Goal: Communication & Community: Answer question/provide support

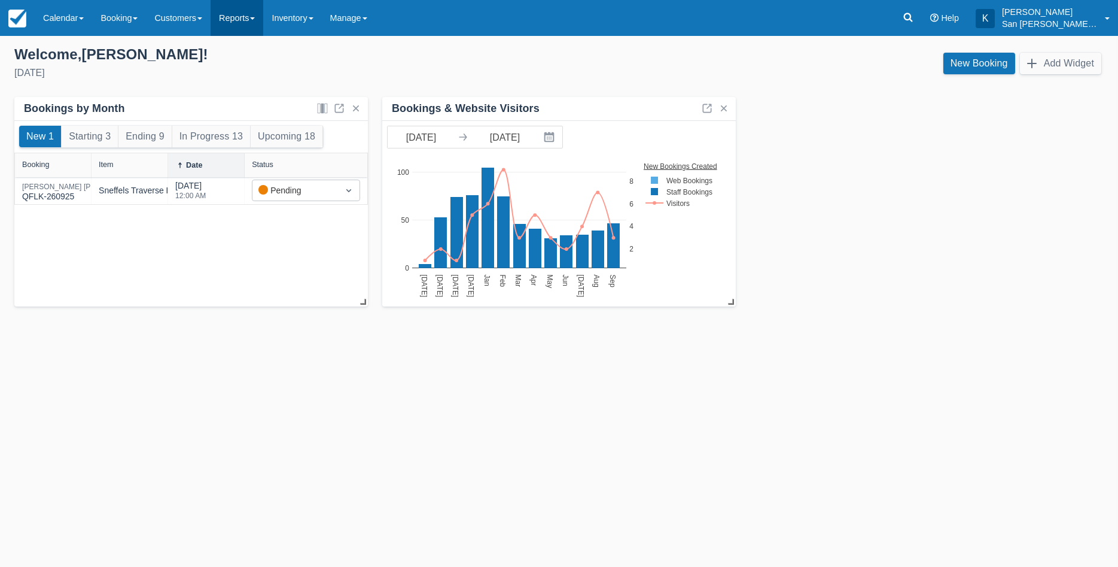
click at [238, 29] on link "Reports" at bounding box center [237, 18] width 53 height 36
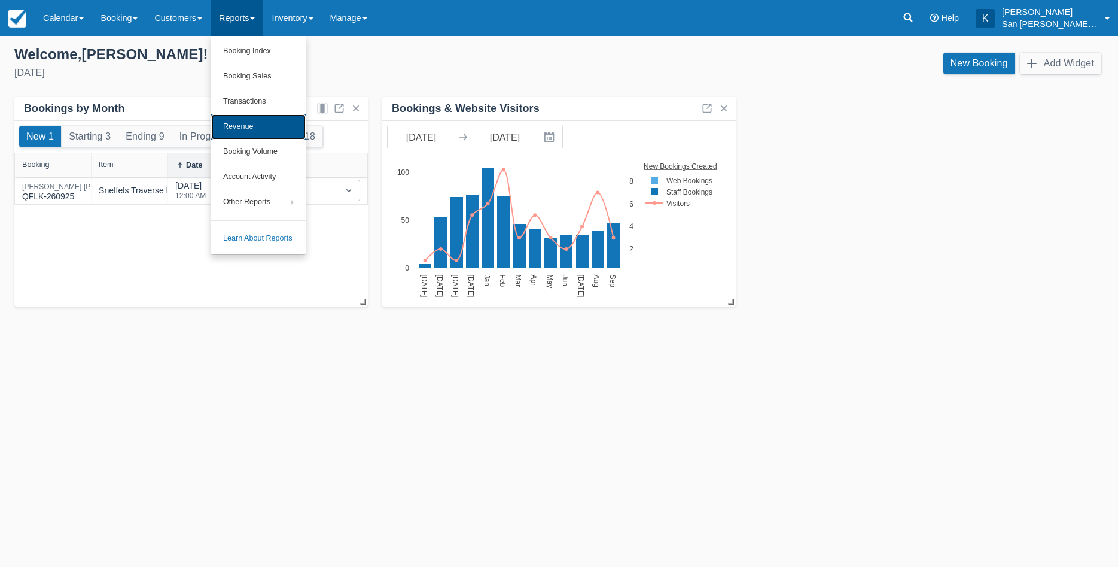
click at [246, 120] on link "Revenue" at bounding box center [258, 126] width 95 height 25
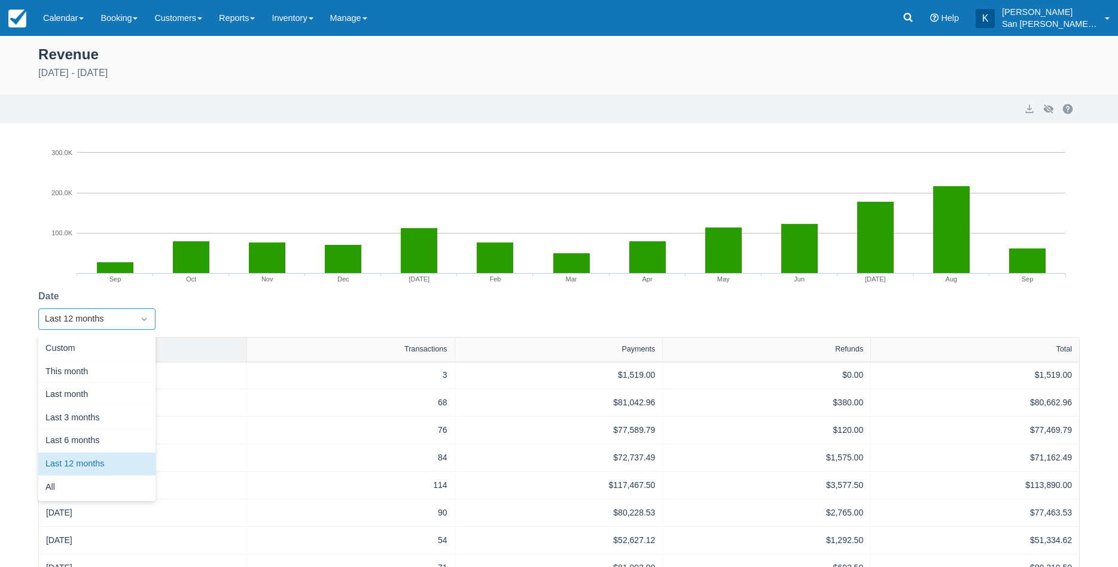
click at [136, 319] on div at bounding box center [144, 319] width 22 height 17
click at [111, 348] on div "Custom" at bounding box center [96, 348] width 117 height 23
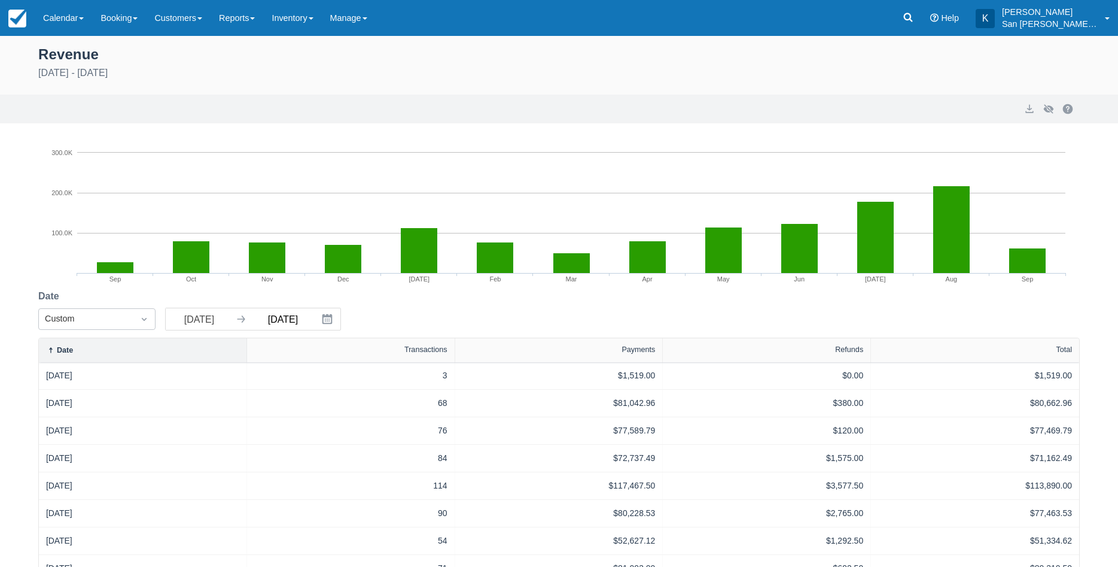
click at [305, 321] on input "09/26/25" at bounding box center [282, 319] width 67 height 22
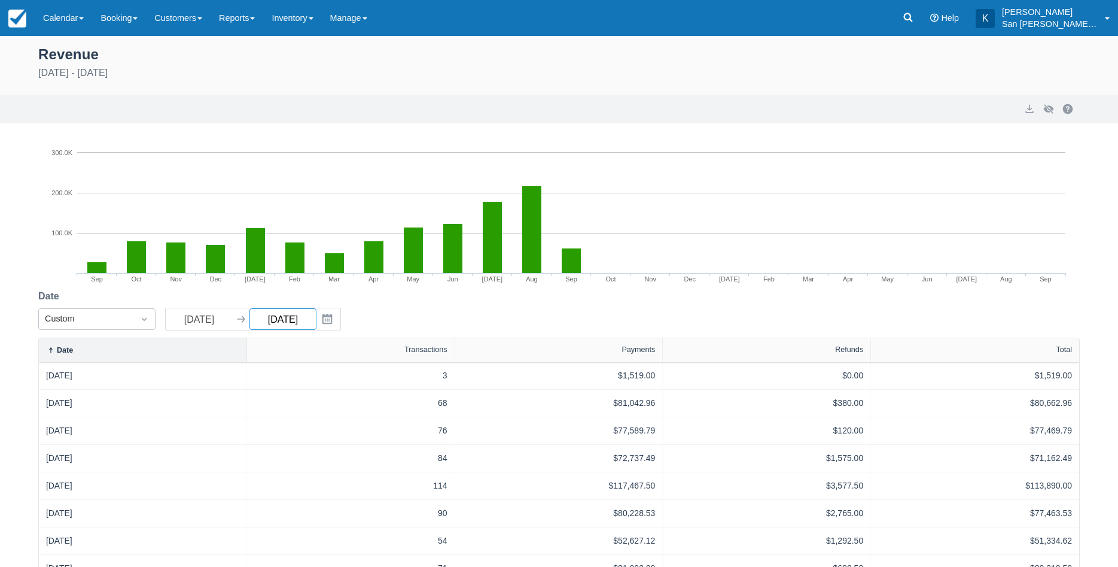
type input "09/26/26"
click at [220, 316] on input "09/26/24" at bounding box center [199, 319] width 67 height 22
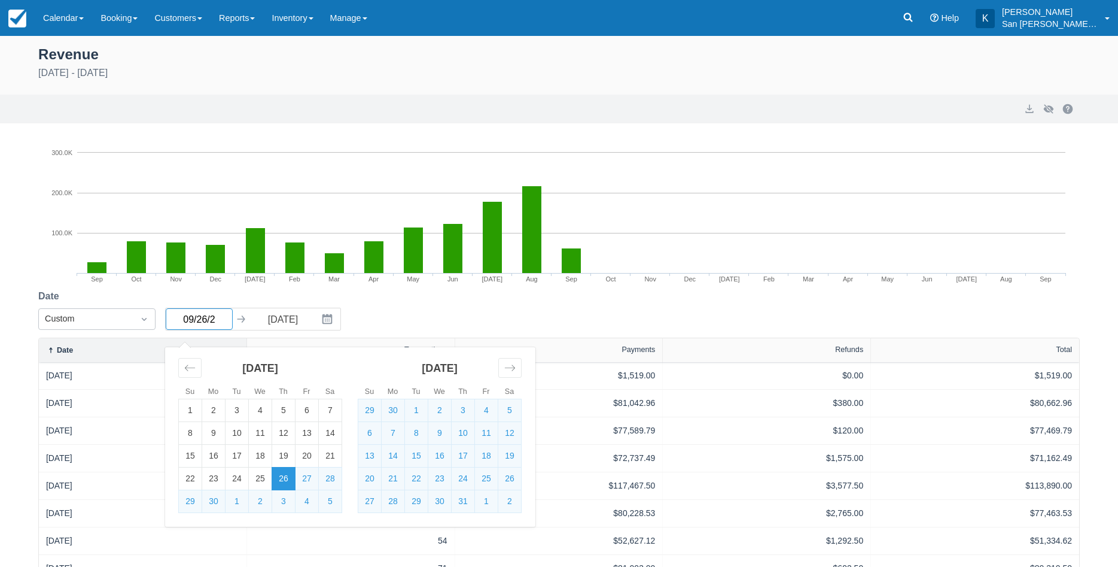
type input "09/26/25"
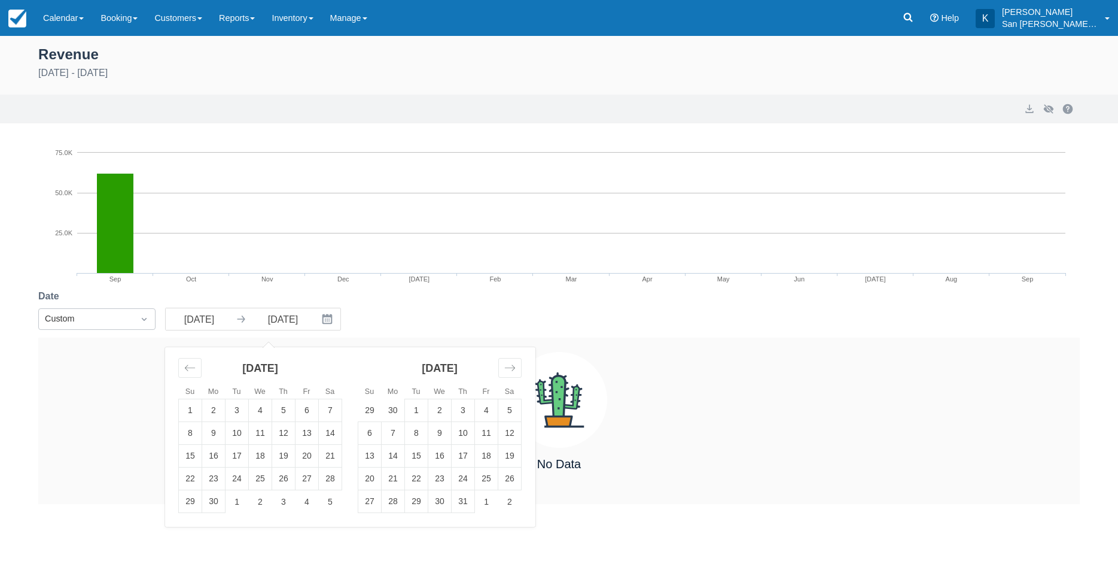
click at [434, 312] on div "Date Custom 09/26/25 Navigate forward to interact with the calendar and select …" at bounding box center [559, 313] width 1042 height 48
click at [232, 21] on link "Reports" at bounding box center [237, 18] width 53 height 36
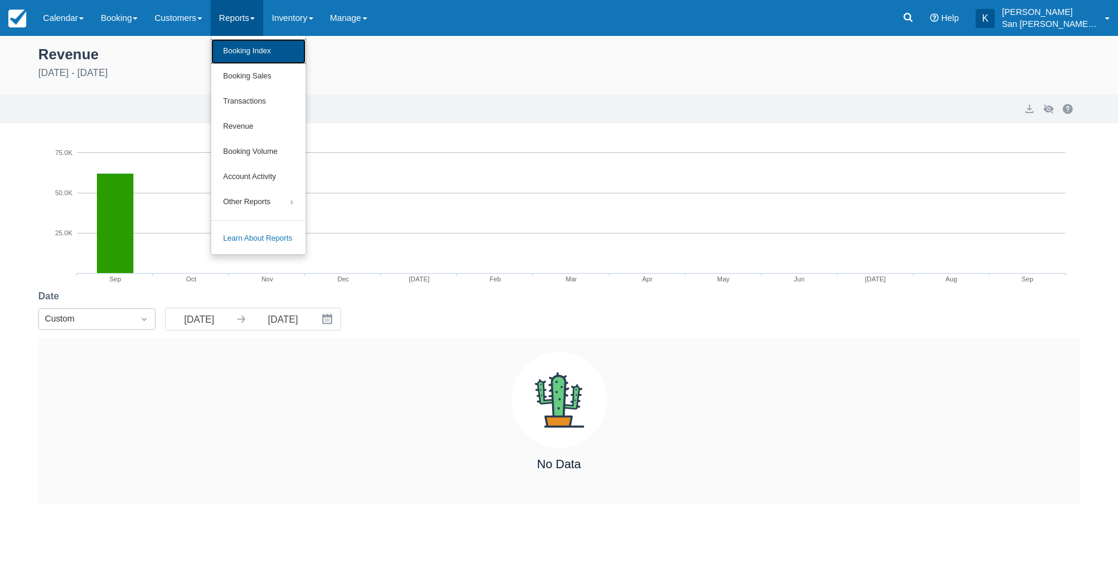
click at [251, 56] on link "Booking Index" at bounding box center [258, 51] width 95 height 25
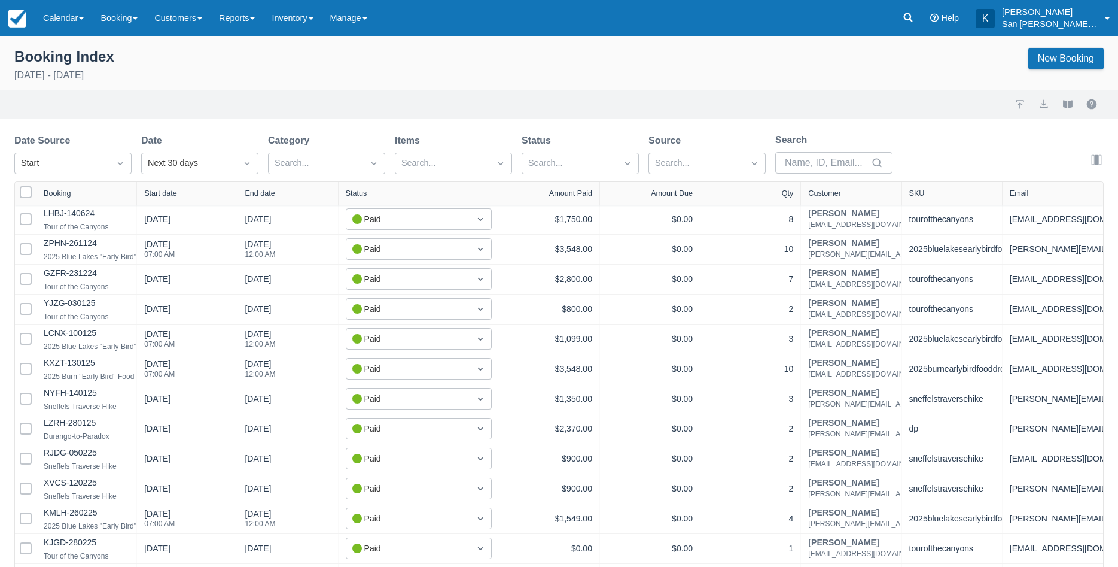
select select "25"
click at [247, 164] on icon "Dropdown icon" at bounding box center [247, 163] width 5 height 3
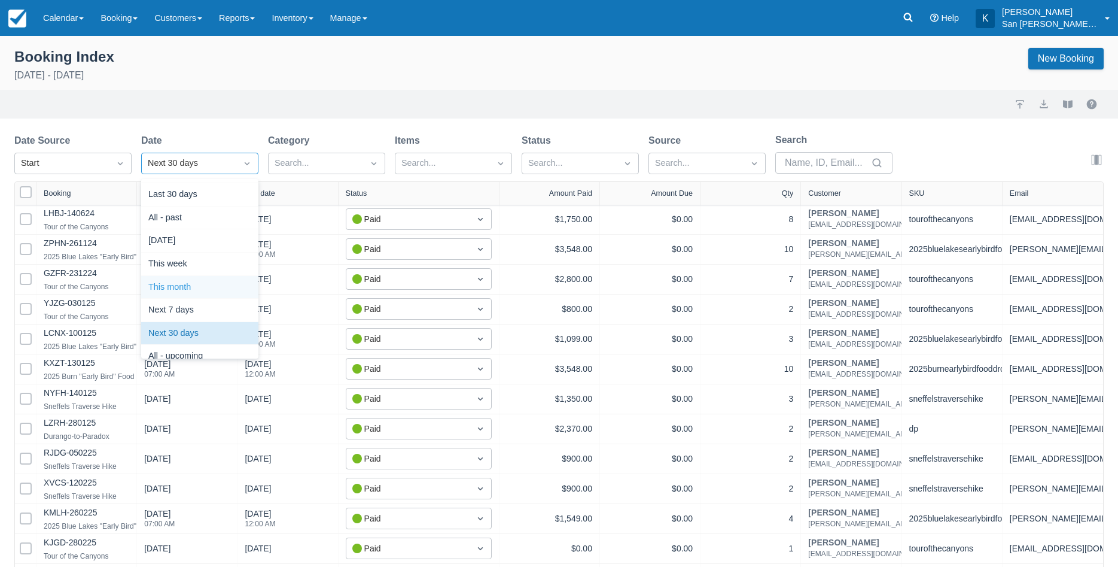
scroll to position [172, 0]
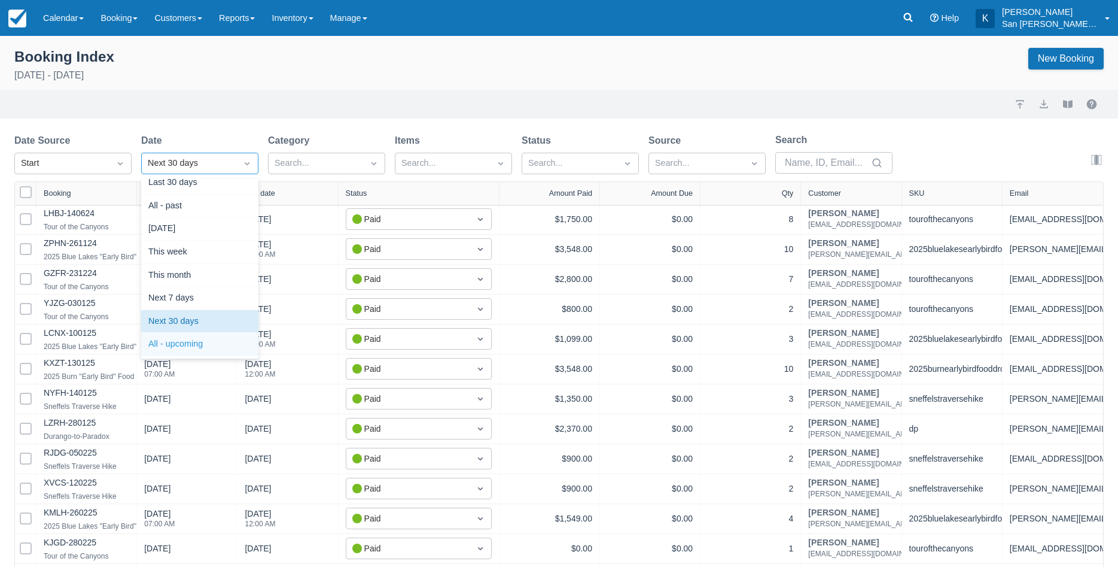
click at [201, 347] on div "All - upcoming" at bounding box center [199, 344] width 117 height 23
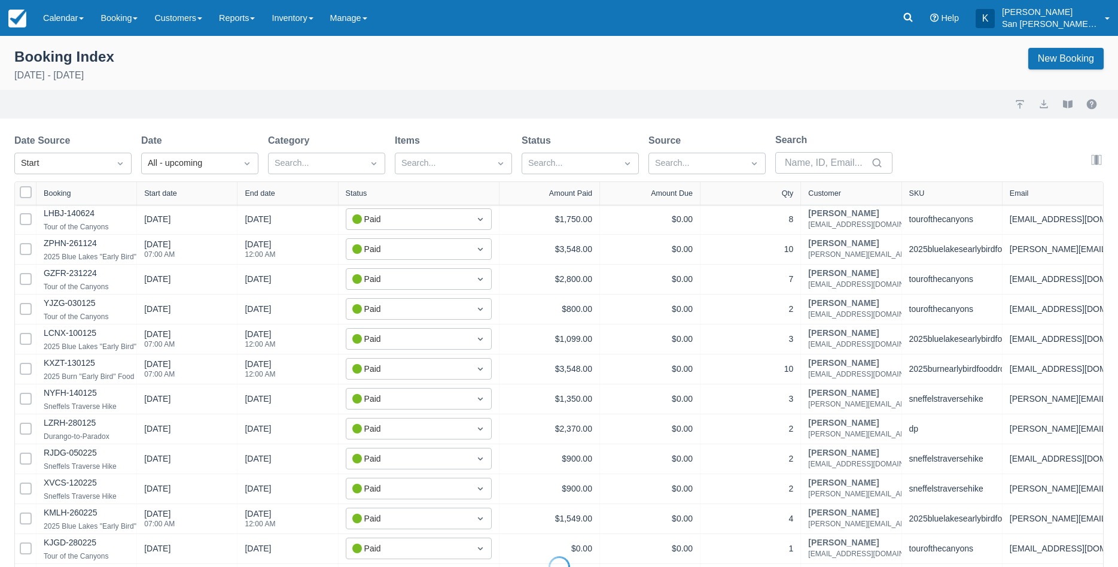
select select "25"
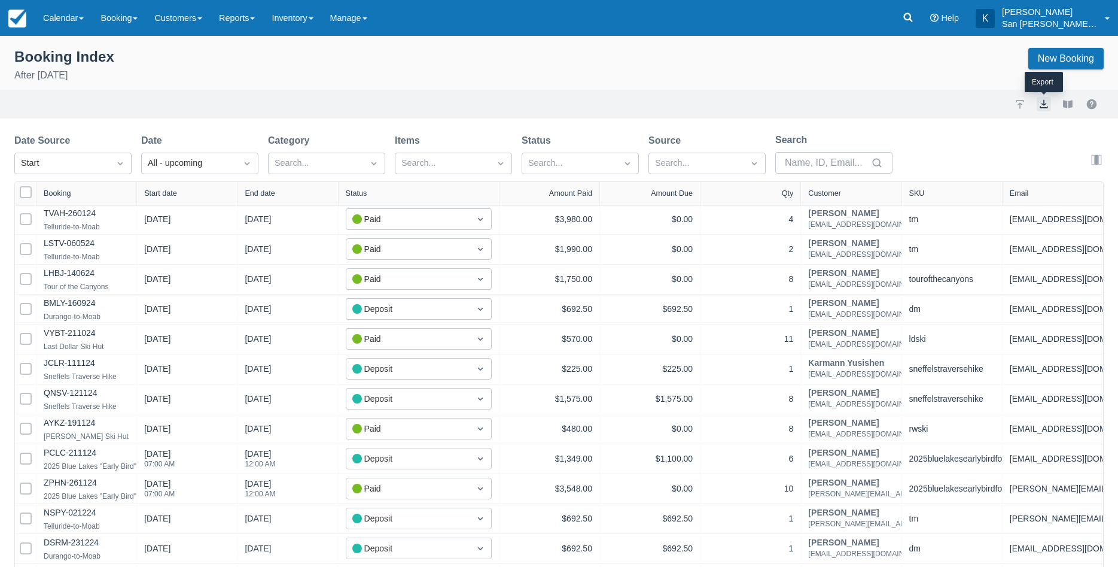
click at [1044, 102] on button "export" at bounding box center [1044, 104] width 14 height 14
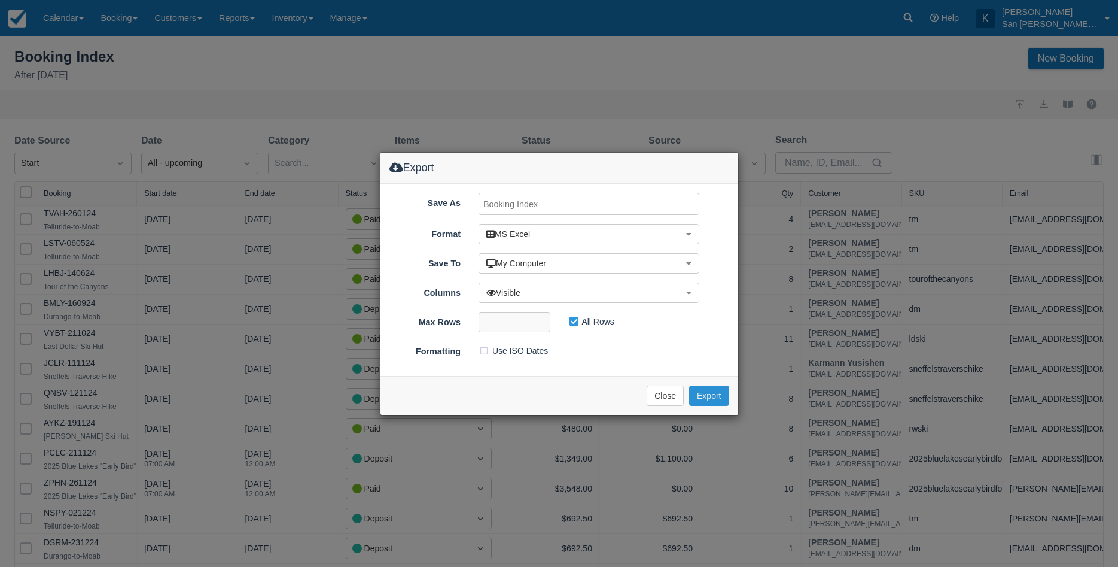
click at [714, 392] on button "Export" at bounding box center [708, 395] width 39 height 20
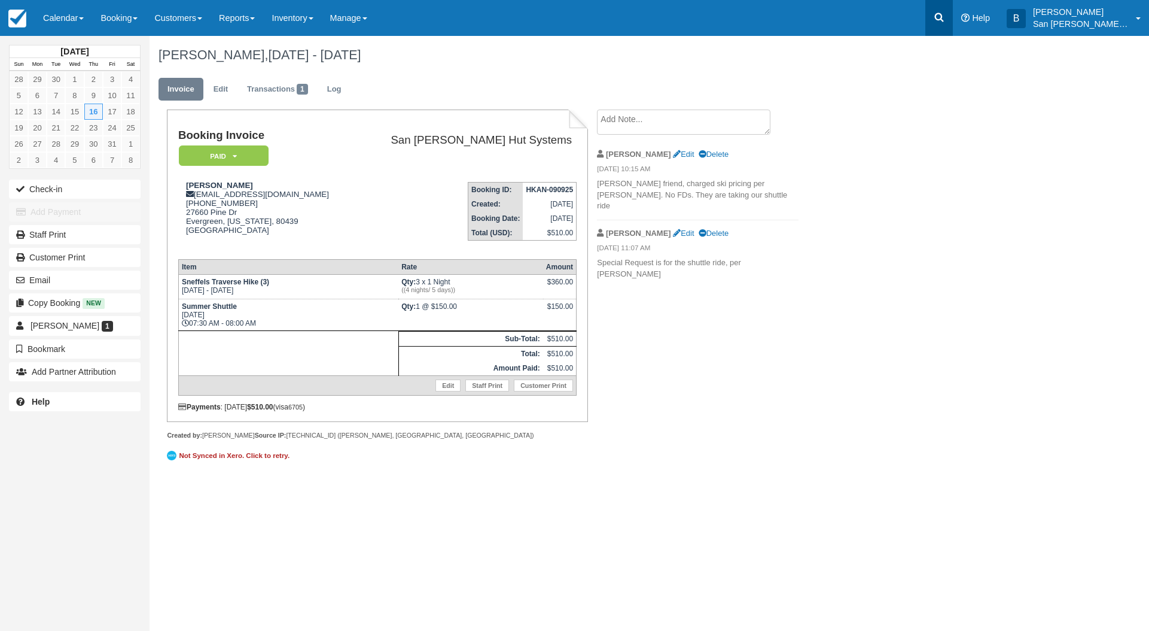
click at [945, 20] on icon at bounding box center [939, 17] width 12 height 12
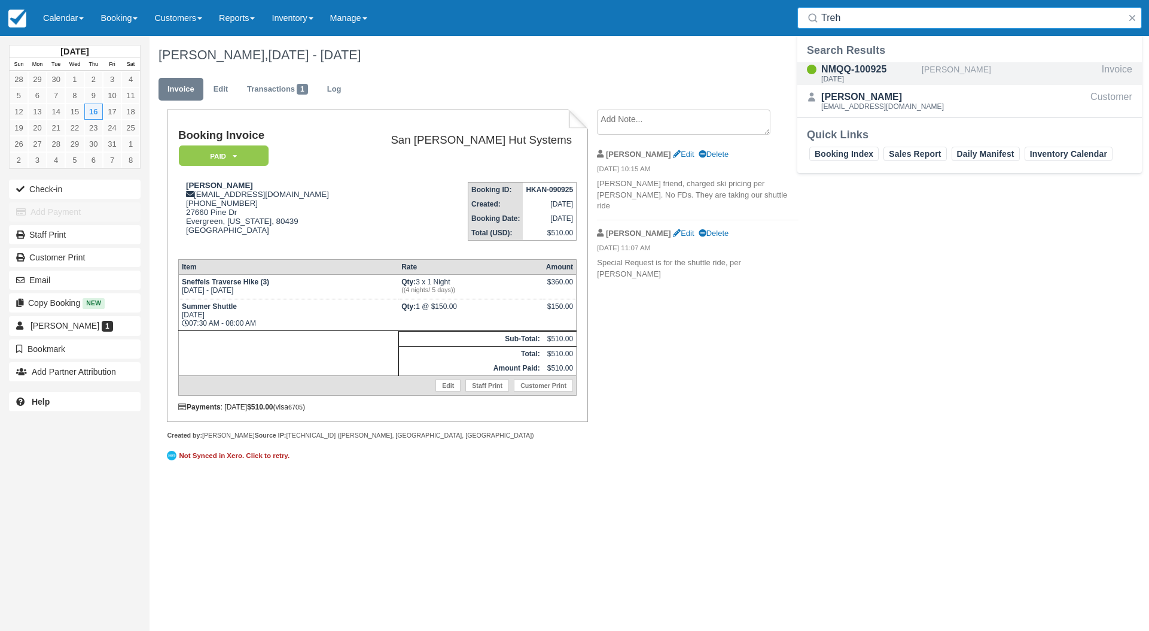
type input "Treh"
click at [859, 71] on div "NMQQ-100925" at bounding box center [869, 69] width 96 height 14
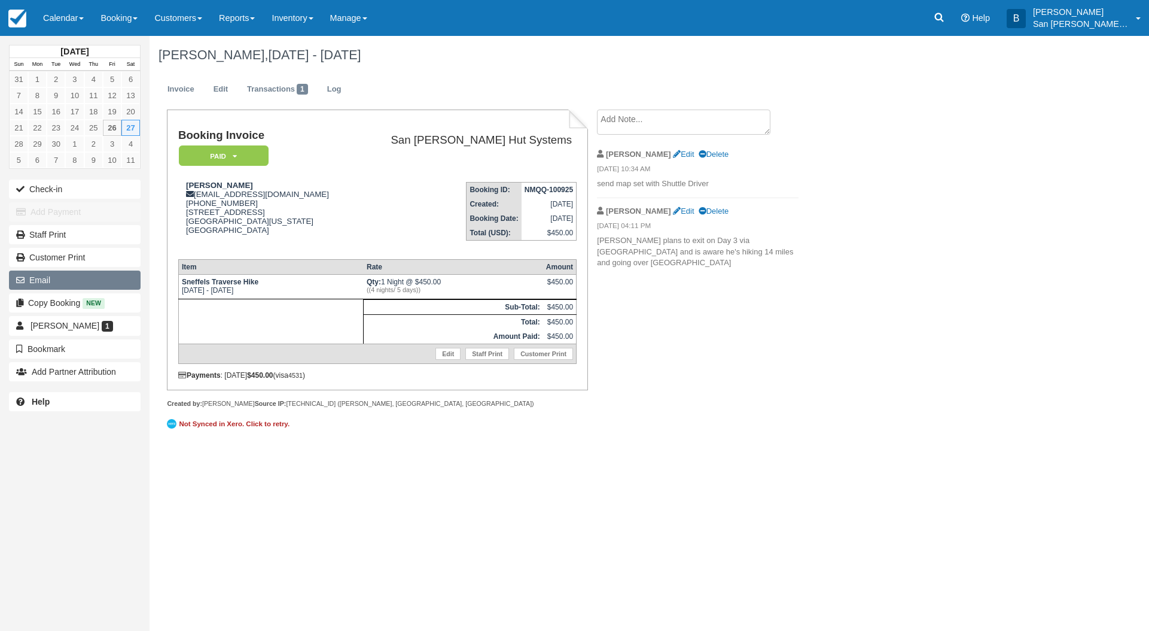
click at [24, 278] on icon "button" at bounding box center [22, 280] width 13 height 8
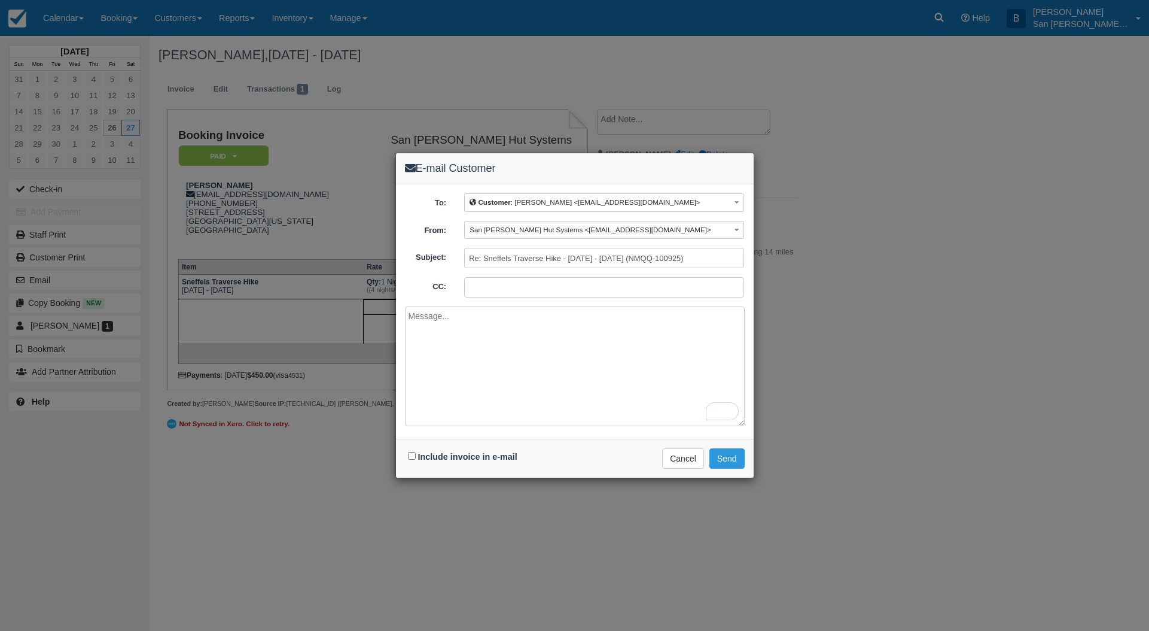
paste textarea "Hi [PERSON_NAME] Here's the second of 4 shuttle groups for [DATE], [DATE]. Two …"
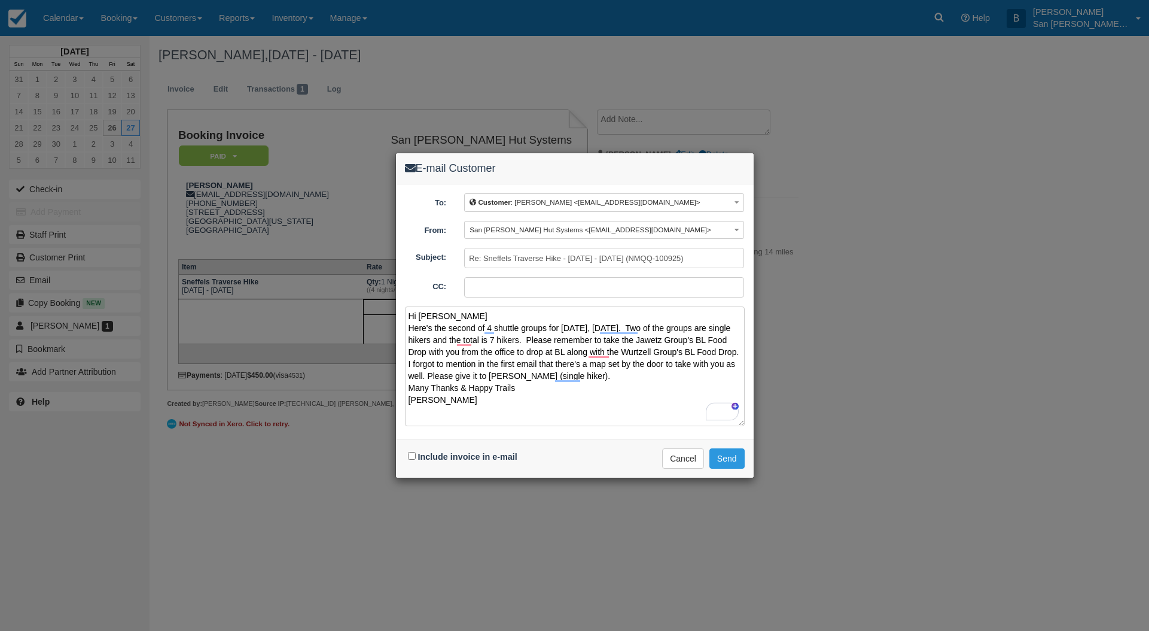
type textarea "Hi Grant Here's the second of 4 shuttle groups for tomorrow, 9/27/2025. Two of …"
drag, startPoint x: 414, startPoint y: 455, endPoint x: 473, endPoint y: 453, distance: 58.7
click at [414, 455] on input "Include invoice in e-mail" at bounding box center [412, 456] width 8 height 8
checkbox input "true"
drag, startPoint x: 448, startPoint y: 331, endPoint x: 474, endPoint y: 328, distance: 27.1
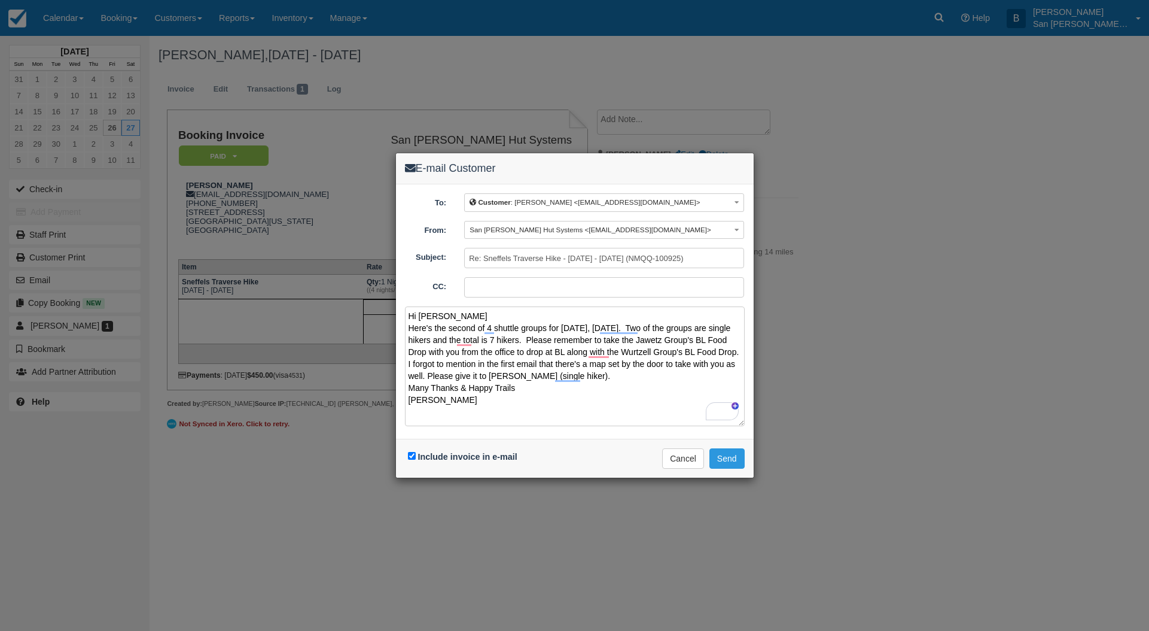
click at [474, 328] on textarea "Hi Grant Here's the second of 4 shuttle groups for tomorrow, 9/27/2025. Two of …" at bounding box center [575, 366] width 340 height 120
drag, startPoint x: 740, startPoint y: 355, endPoint x: 744, endPoint y: 398, distance: 43.8
click at [740, 355] on textarea "Hi Grant Here's the forth of 4 shuttle groups for tomorrow, 9/27/2025. Two of t…" at bounding box center [575, 366] width 340 height 120
click at [599, 386] on textarea "Hi Grant Here's the forth of 4 shuttle groups for tomorrow, 9/27/2025. Two of t…" at bounding box center [575, 366] width 340 height 120
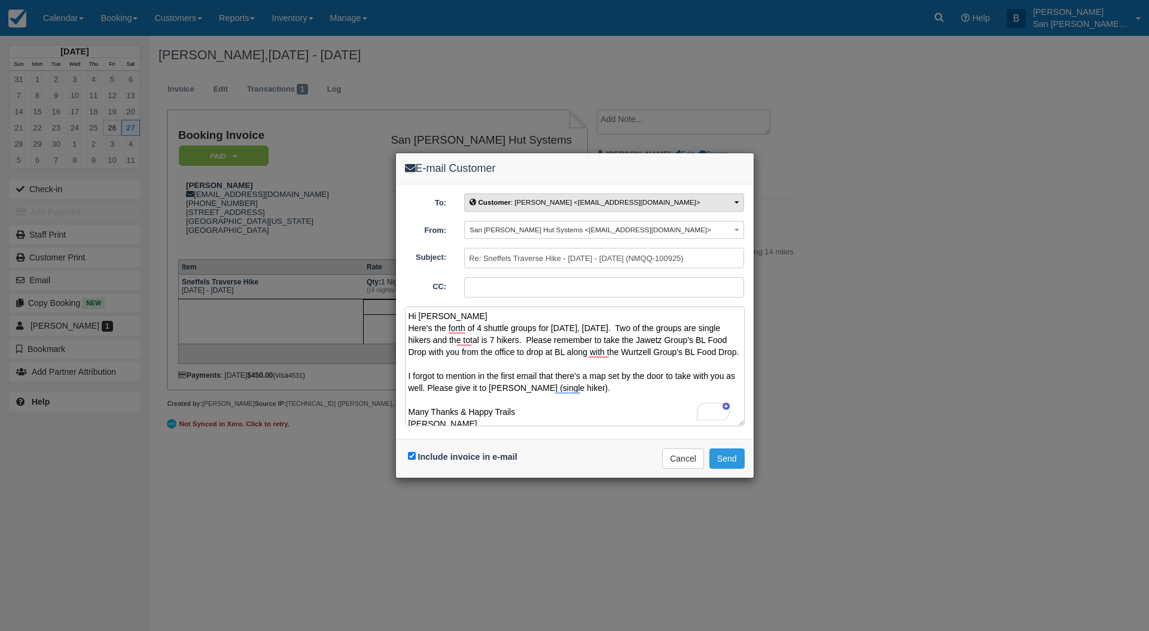
type textarea "Hi Grant Here's the forth of 4 shuttle groups for tomorrow, 9/27/2025. Two of t…"
click at [532, 200] on span "Customer : Rahul Trehan <rtrehan26@gmail.com>" at bounding box center [585, 202] width 230 height 8
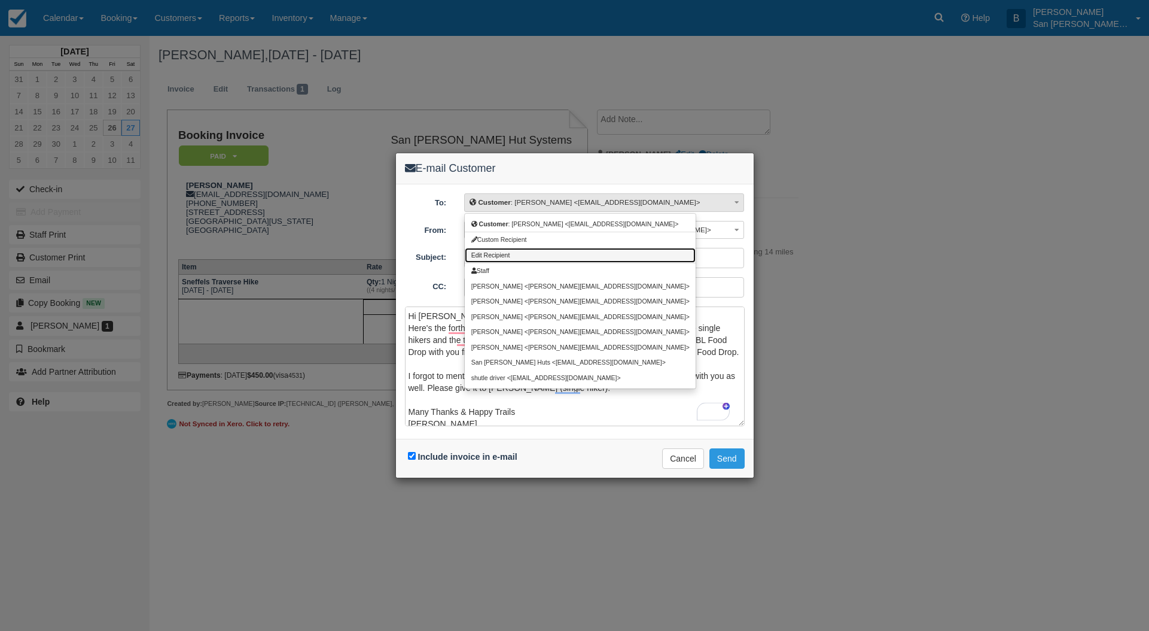
click at [497, 257] on span "Edit Recipient" at bounding box center [490, 255] width 39 height 7
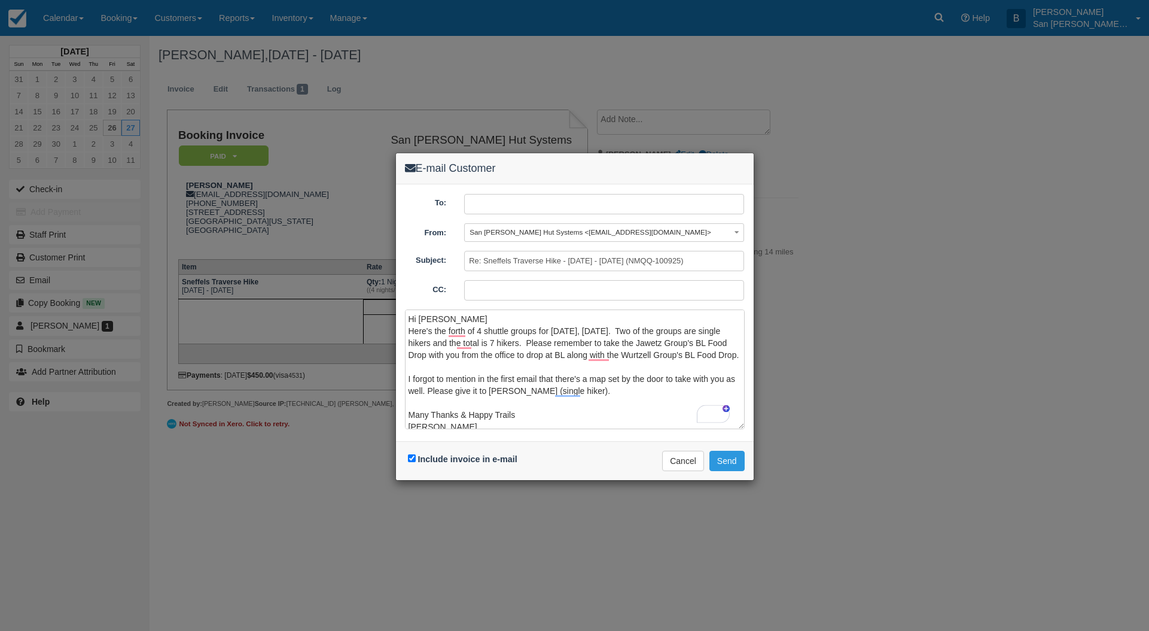
click at [499, 198] on input "text" at bounding box center [604, 204] width 280 height 20
type input "grantmerrill@hotmail.com"
click at [728, 454] on button "Send" at bounding box center [727, 461] width 35 height 20
